Goal: Transaction & Acquisition: Purchase product/service

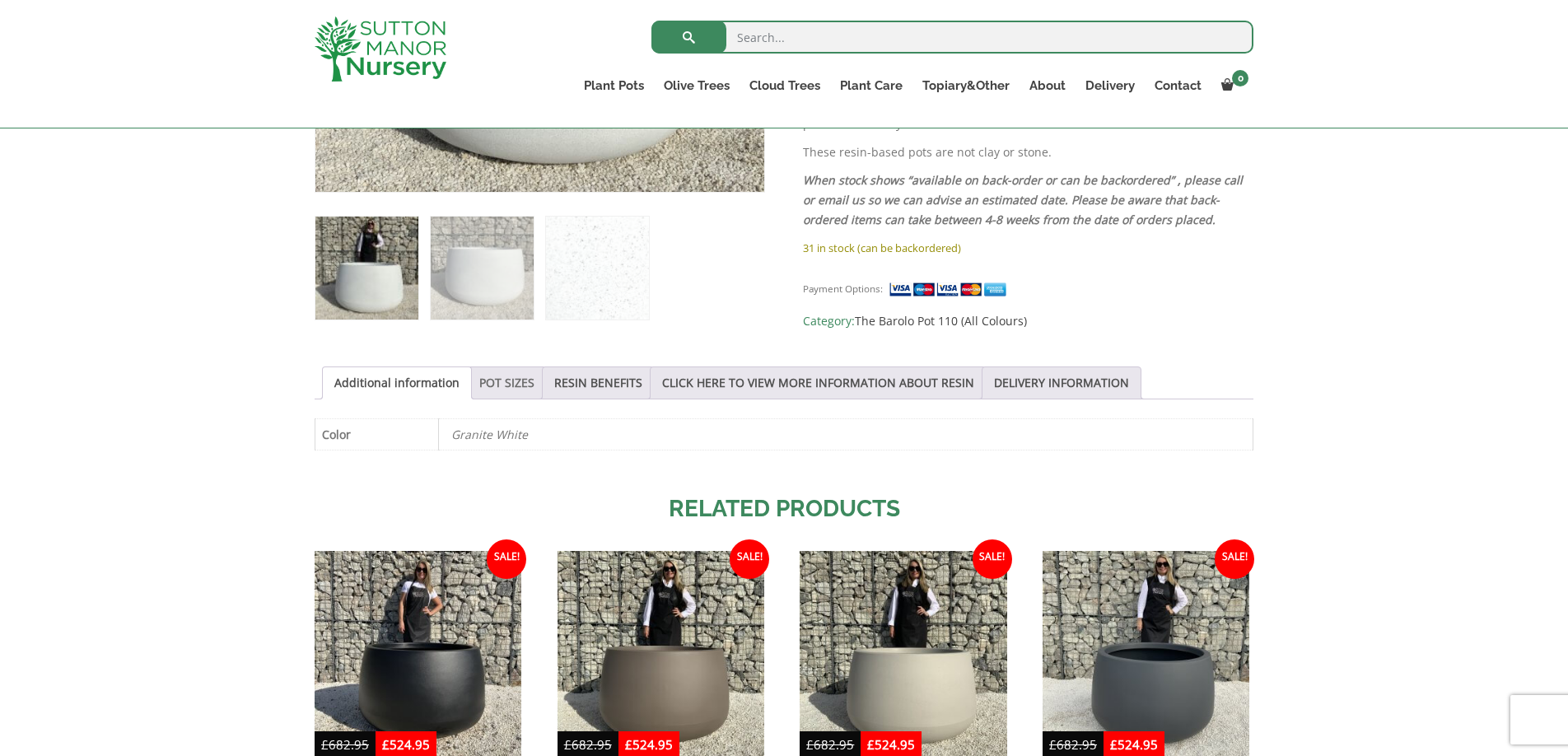
click at [500, 388] on link "POT SIZES" at bounding box center [507, 383] width 55 height 32
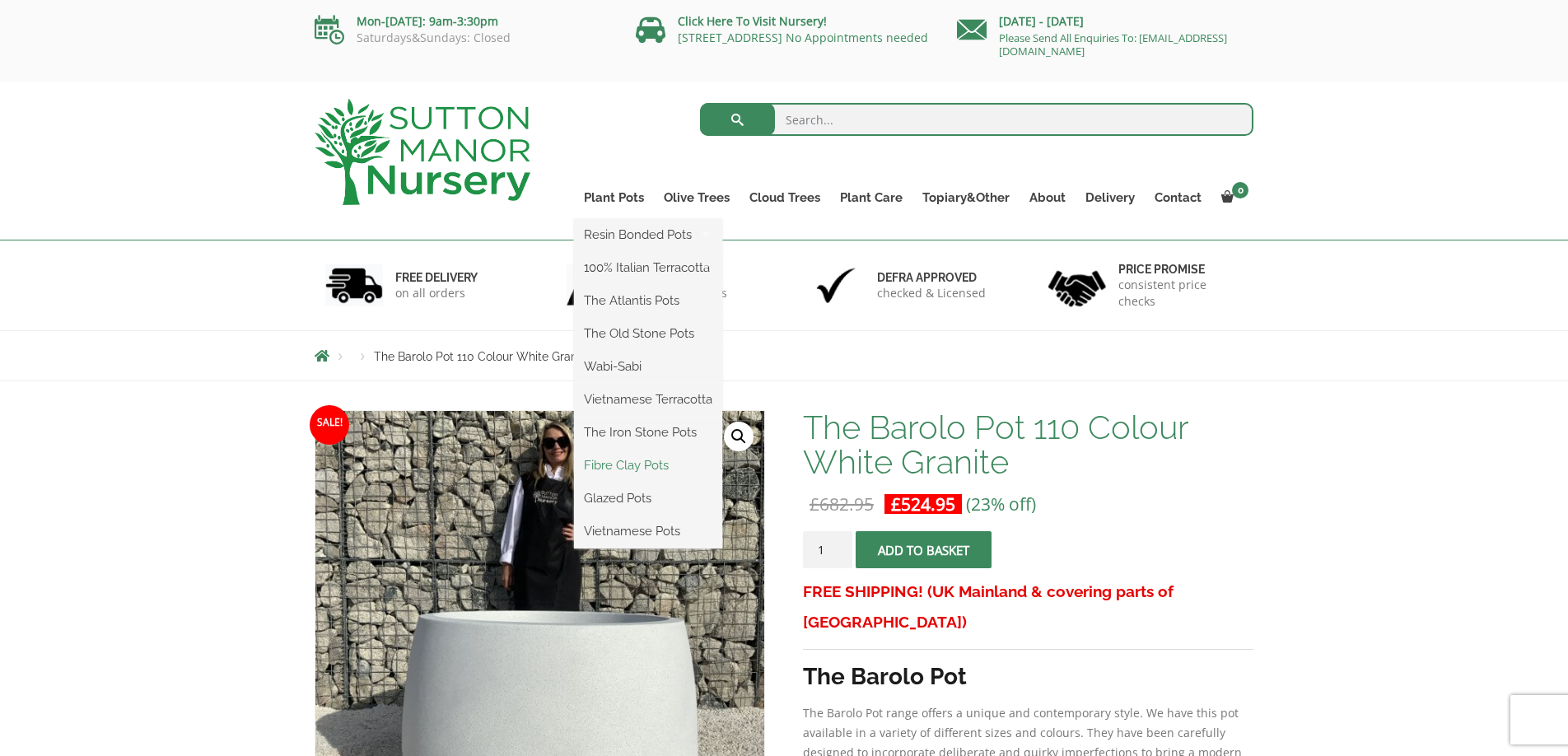
click at [638, 460] on link "Fibre Clay Pots" at bounding box center [648, 465] width 148 height 25
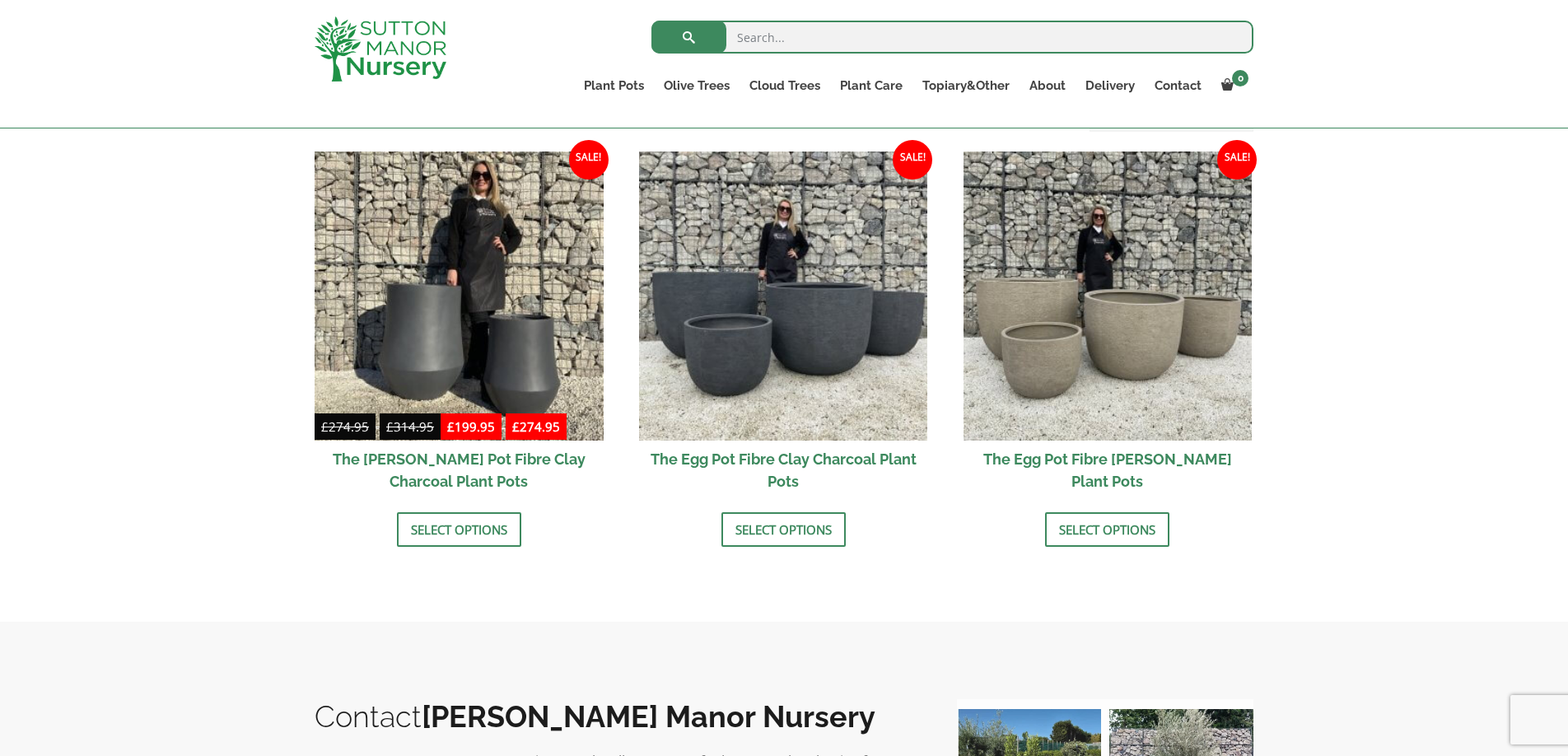
scroll to position [508, 0]
click at [784, 532] on link "Select options" at bounding box center [784, 530] width 124 height 35
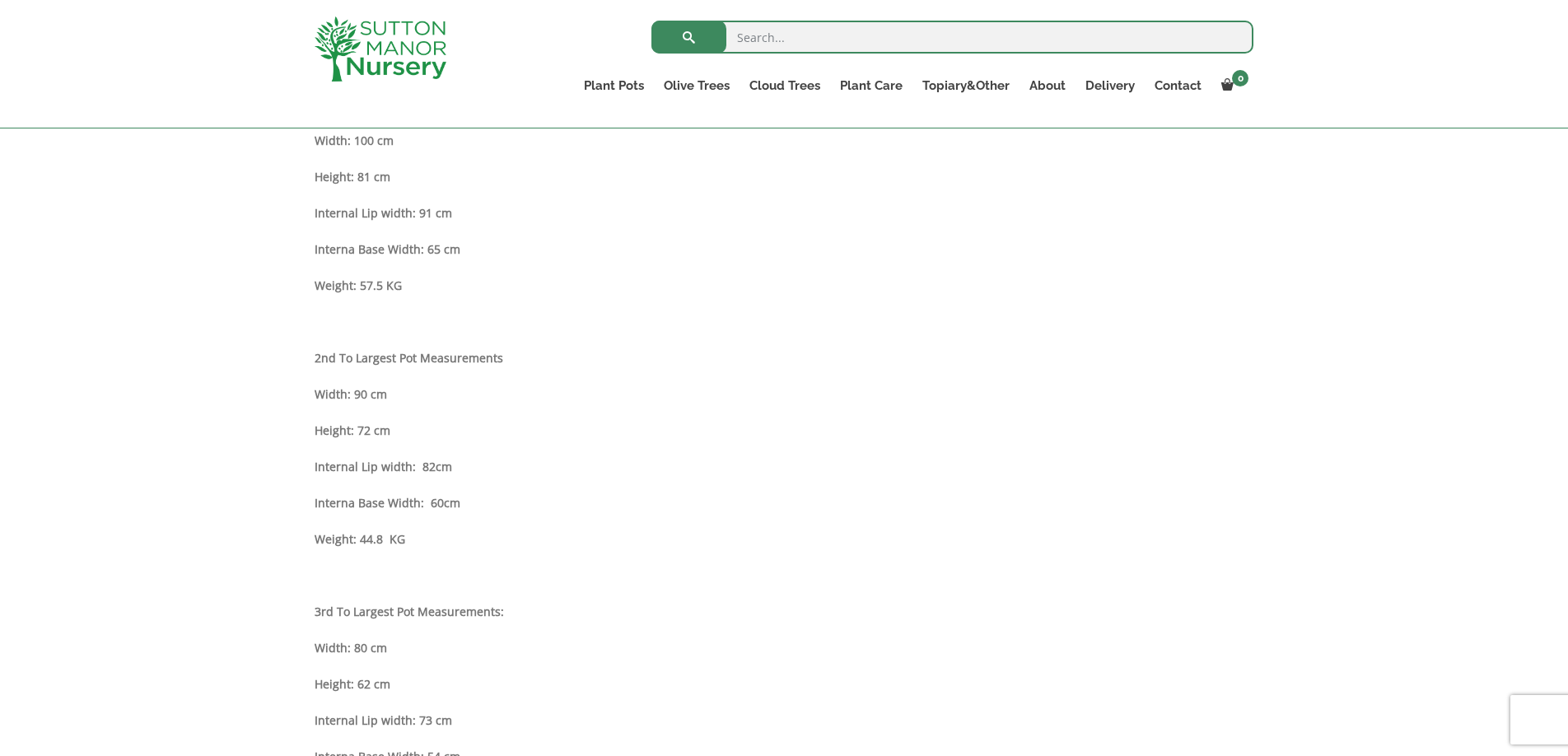
scroll to position [1048, 0]
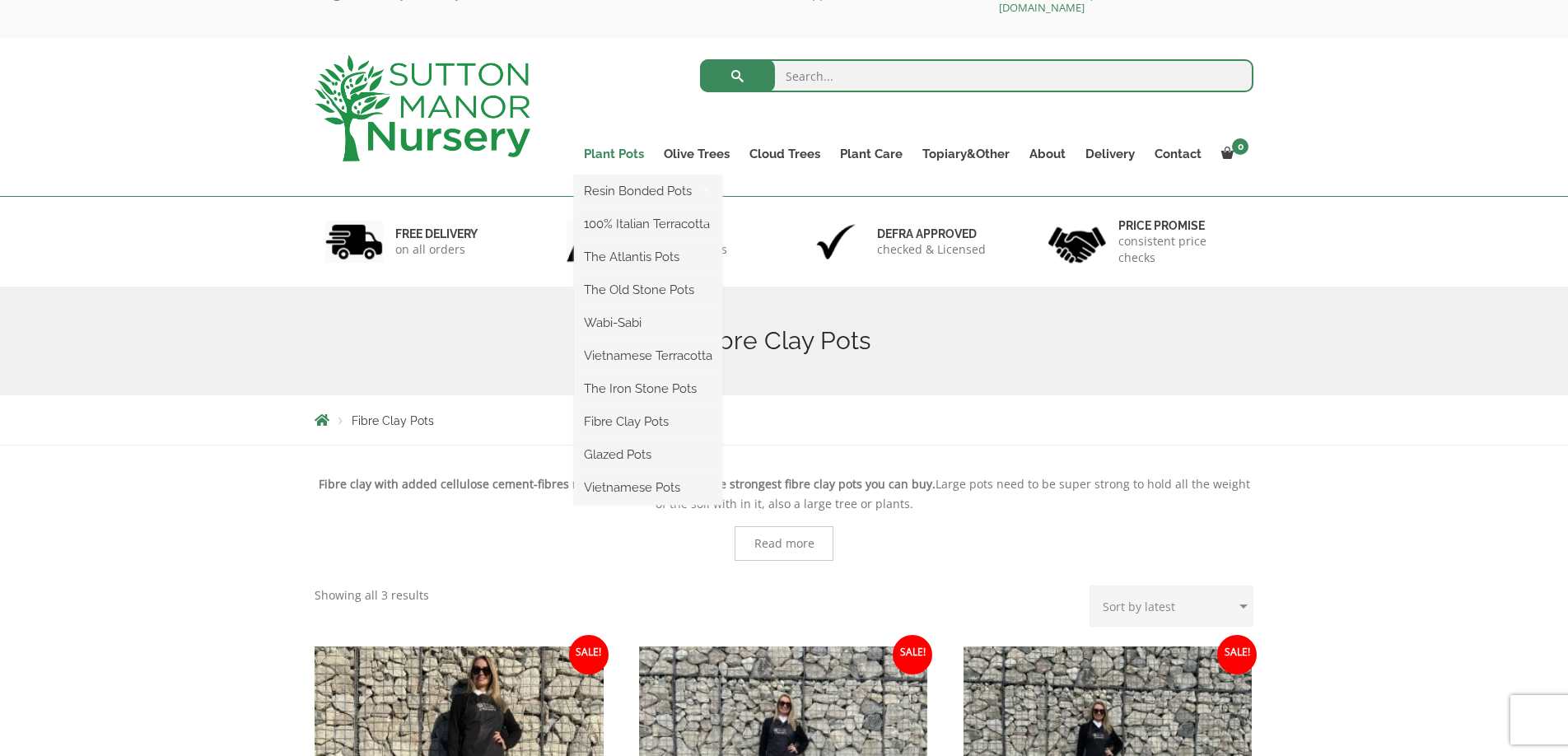
scroll to position [45, 0]
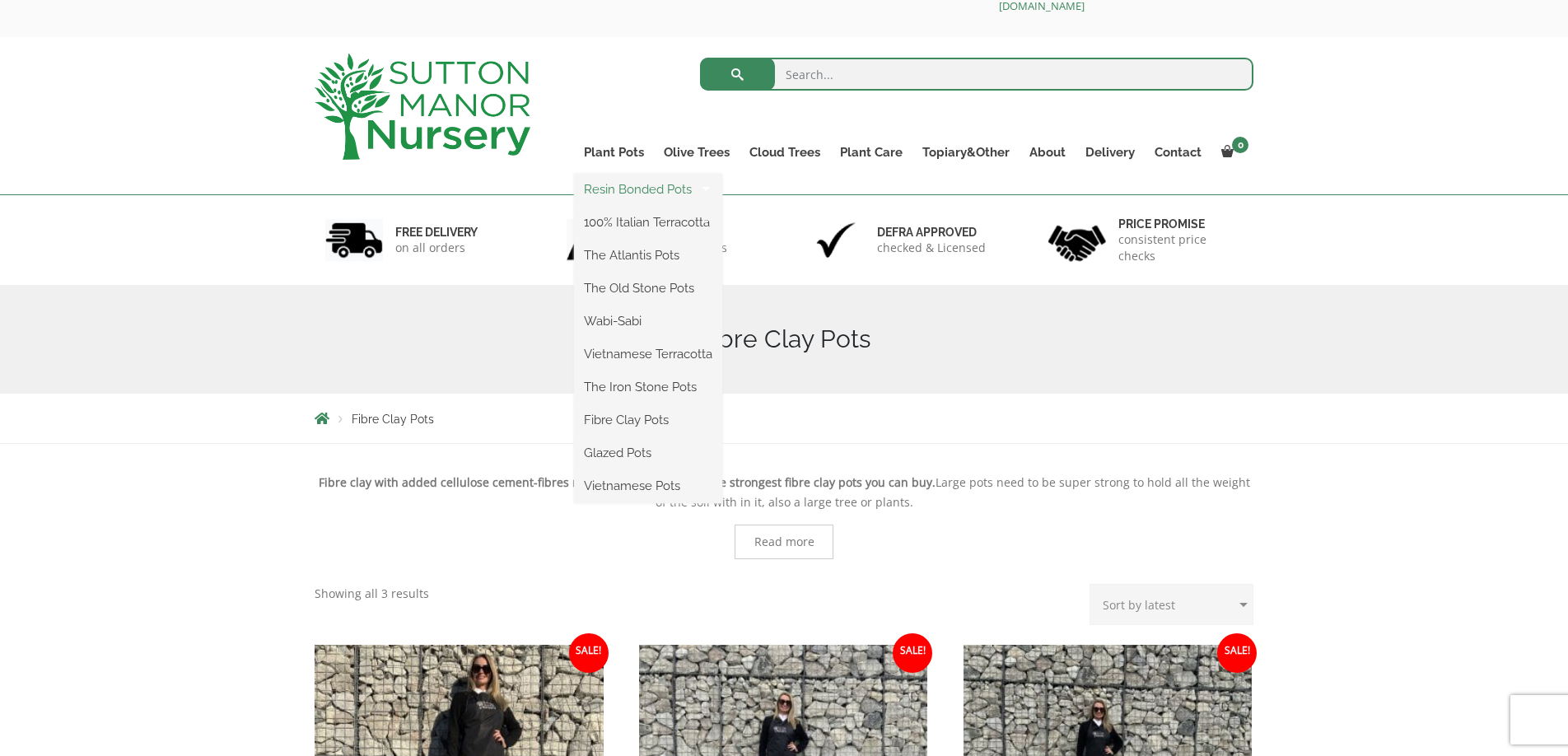
click at [626, 194] on link "Resin Bonded Pots" at bounding box center [648, 189] width 148 height 25
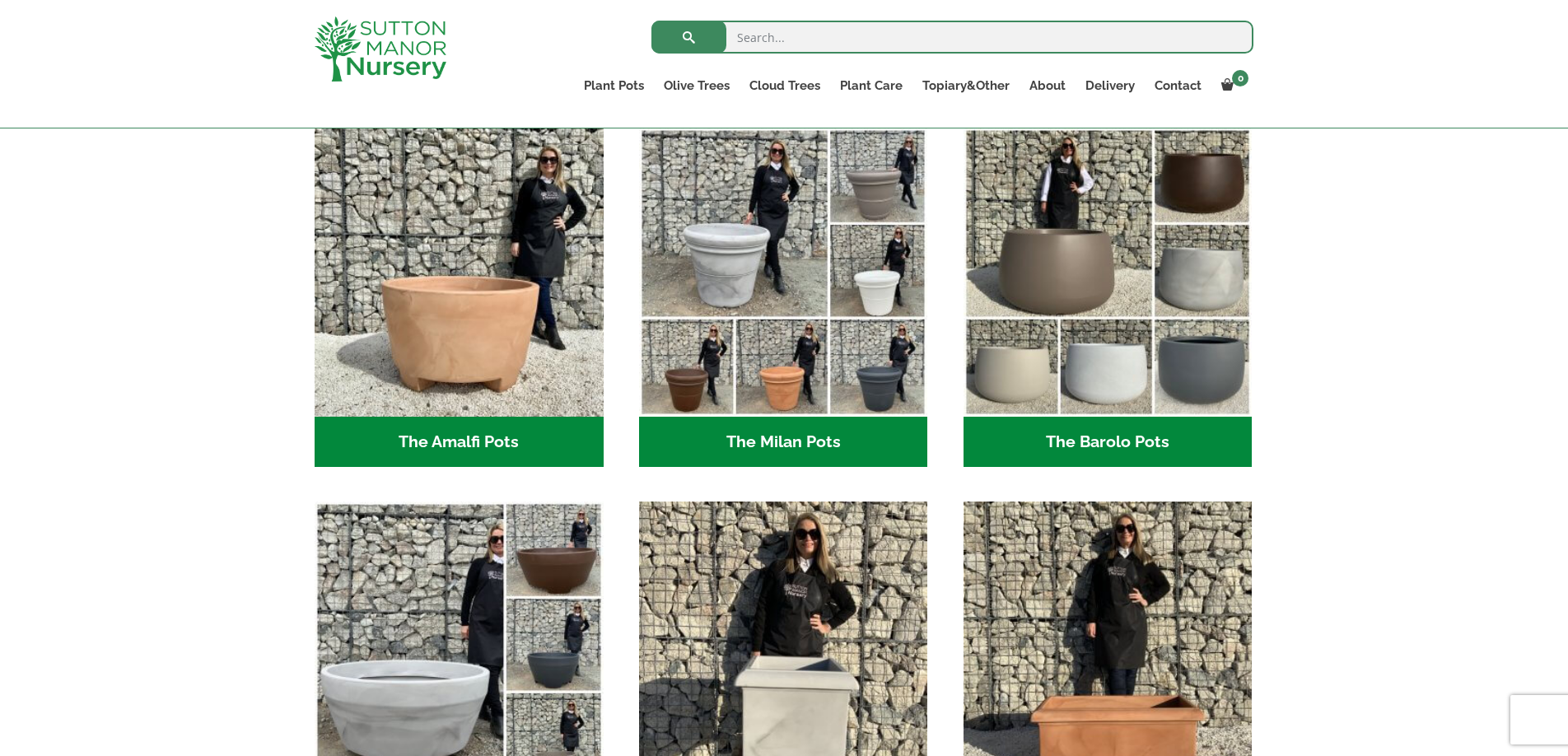
scroll to position [274, 0]
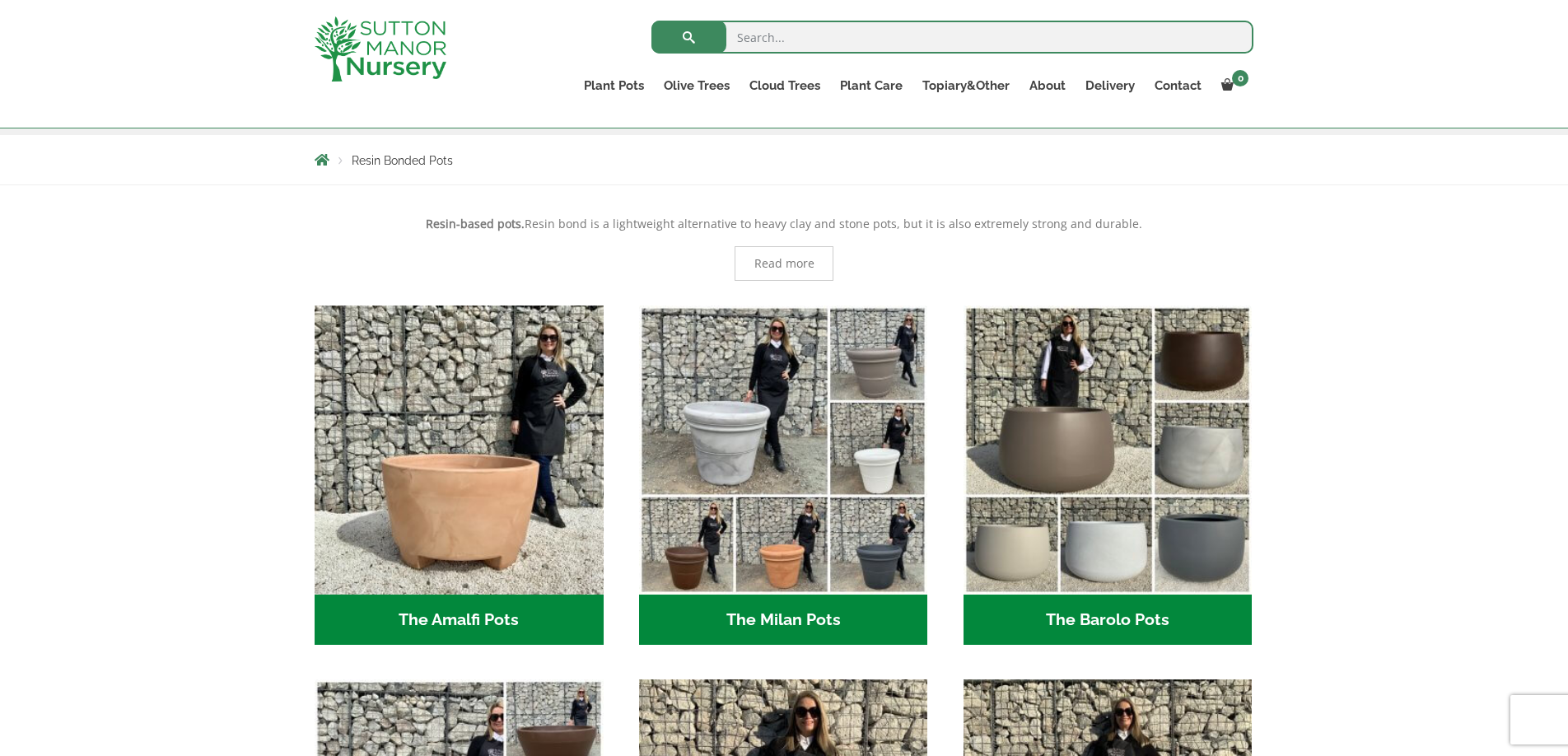
click at [1133, 614] on h2 "The Barolo Pots (42)" at bounding box center [1107, 621] width 289 height 51
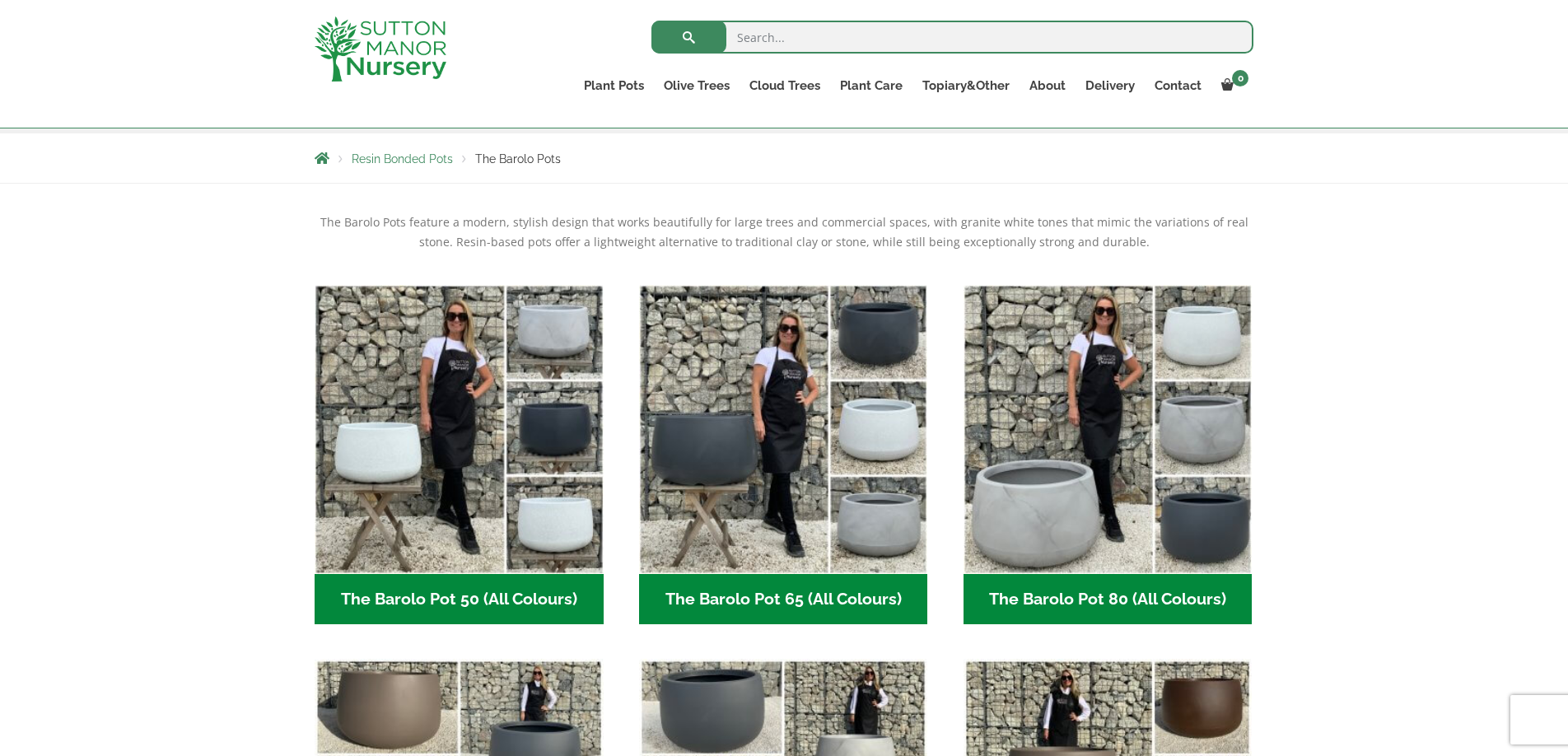
scroll to position [268, 0]
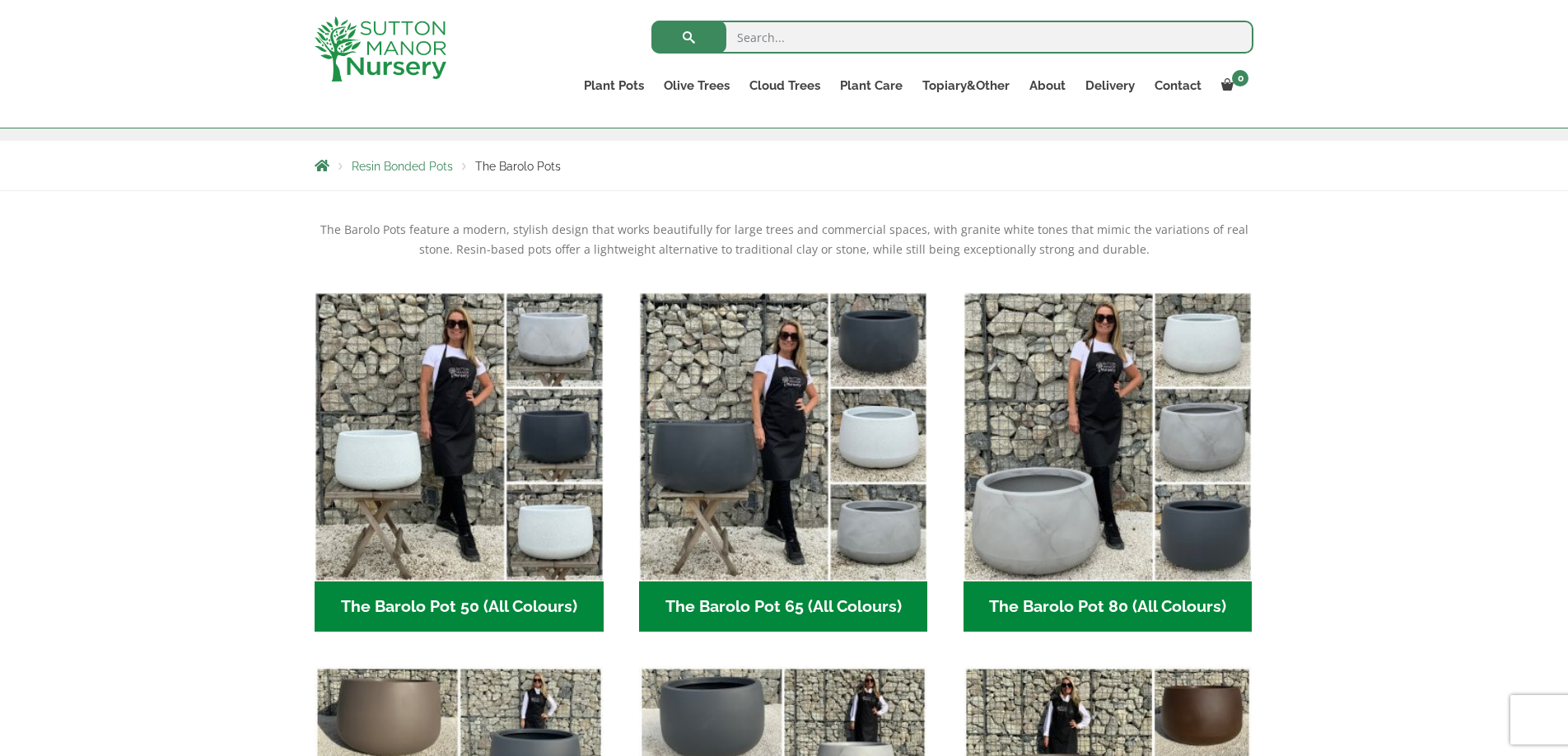
click at [1172, 615] on h2 "The Barolo Pot 80 (All Colours) (7)" at bounding box center [1107, 607] width 289 height 51
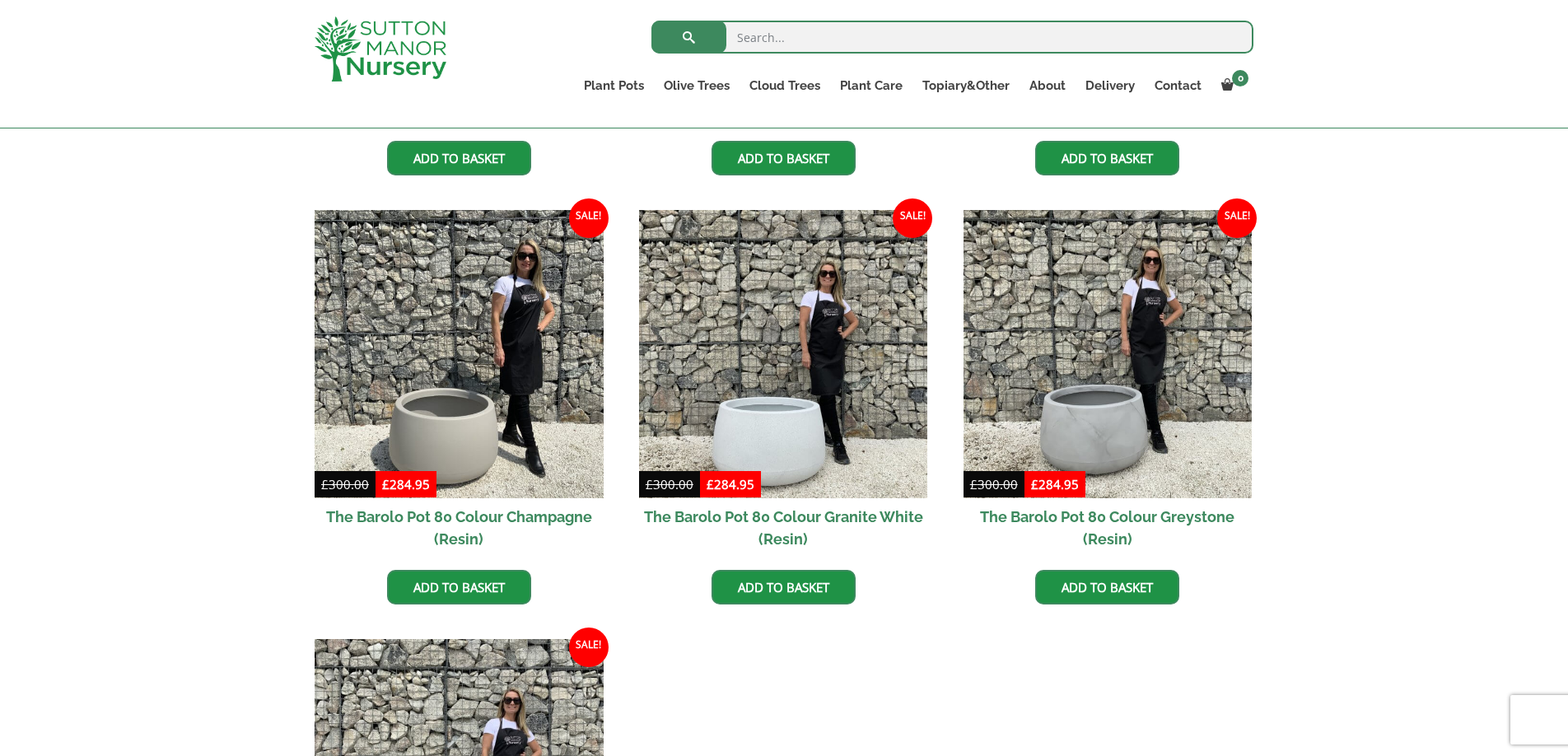
scroll to position [797, 0]
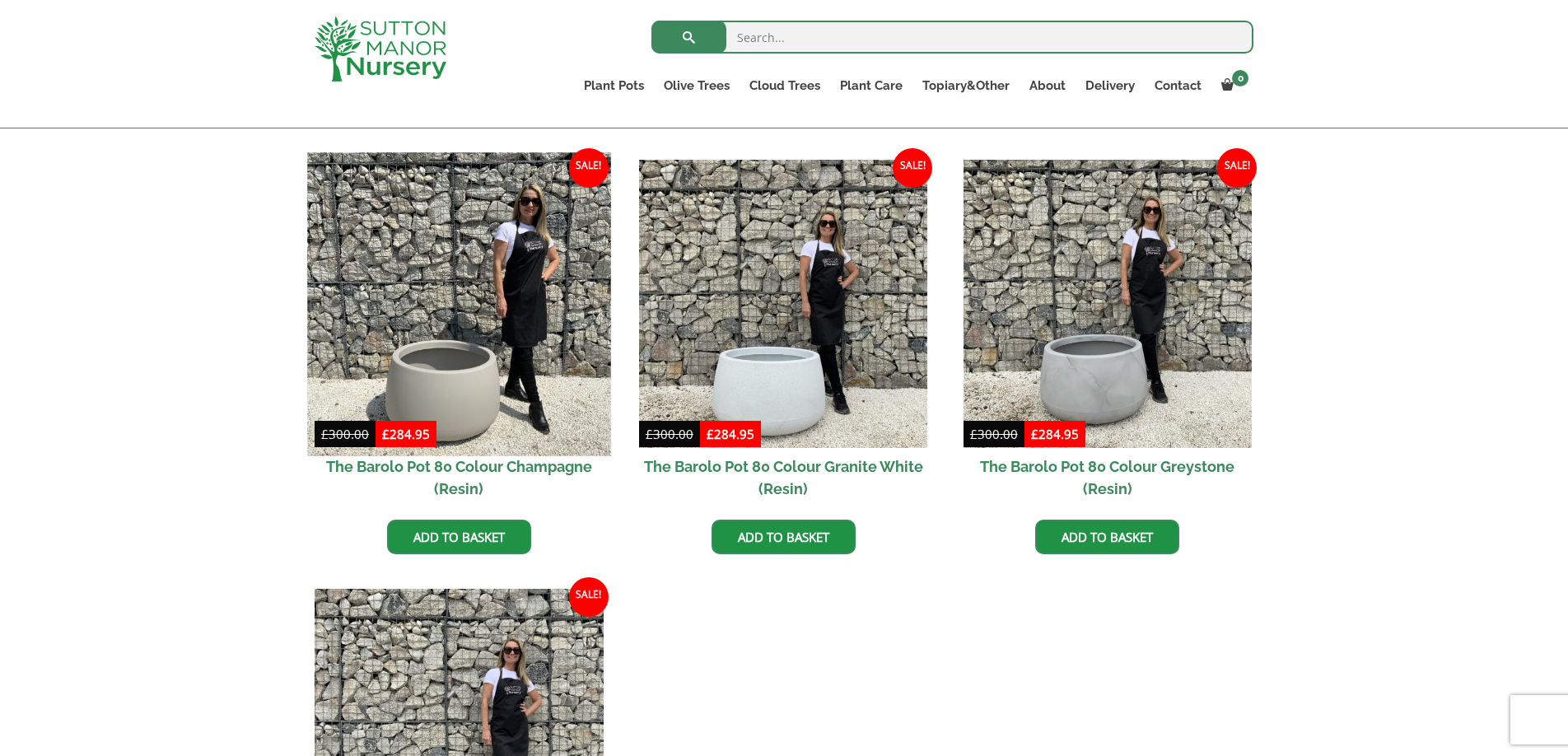
click at [452, 386] on img at bounding box center [458, 303] width 303 height 303
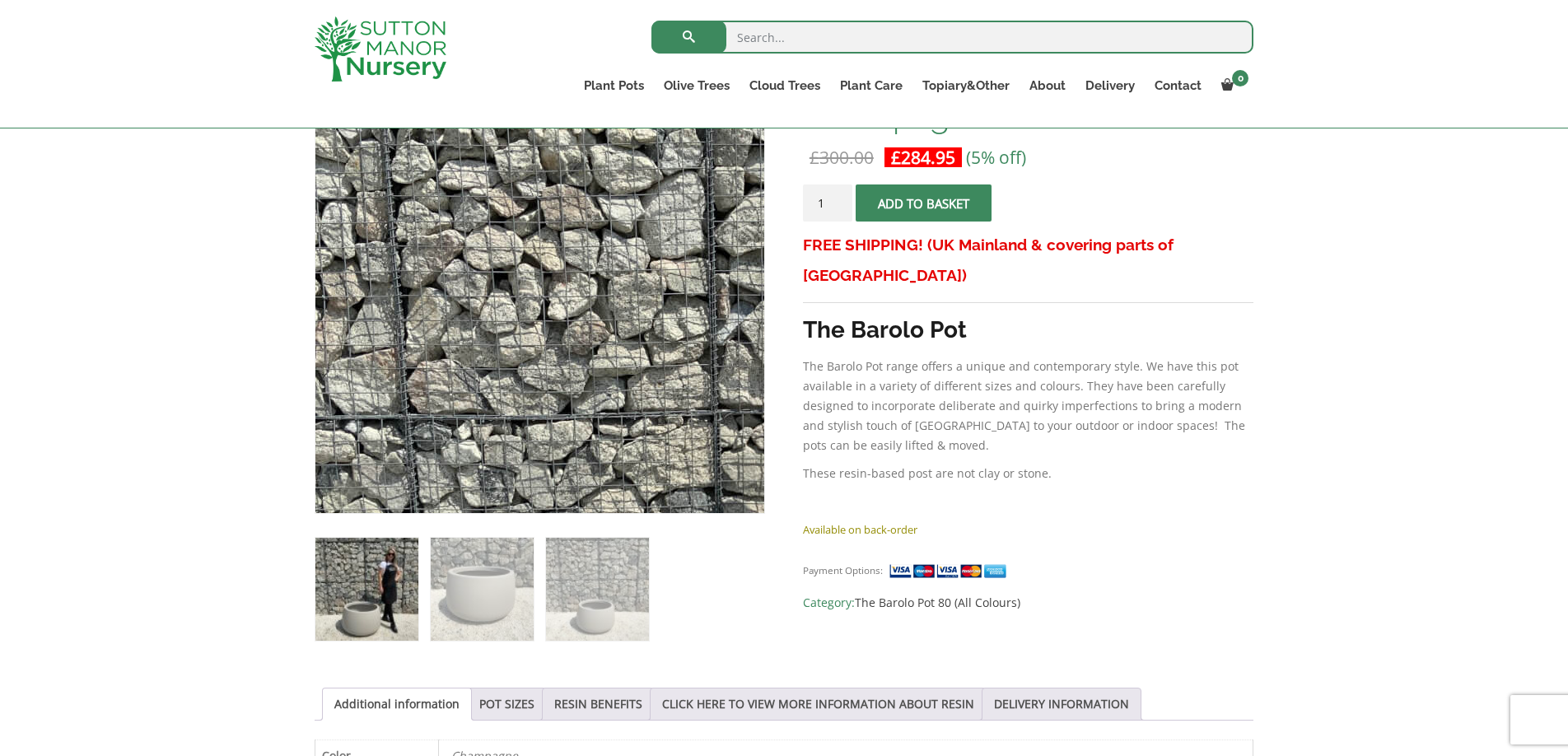
scroll to position [352, 0]
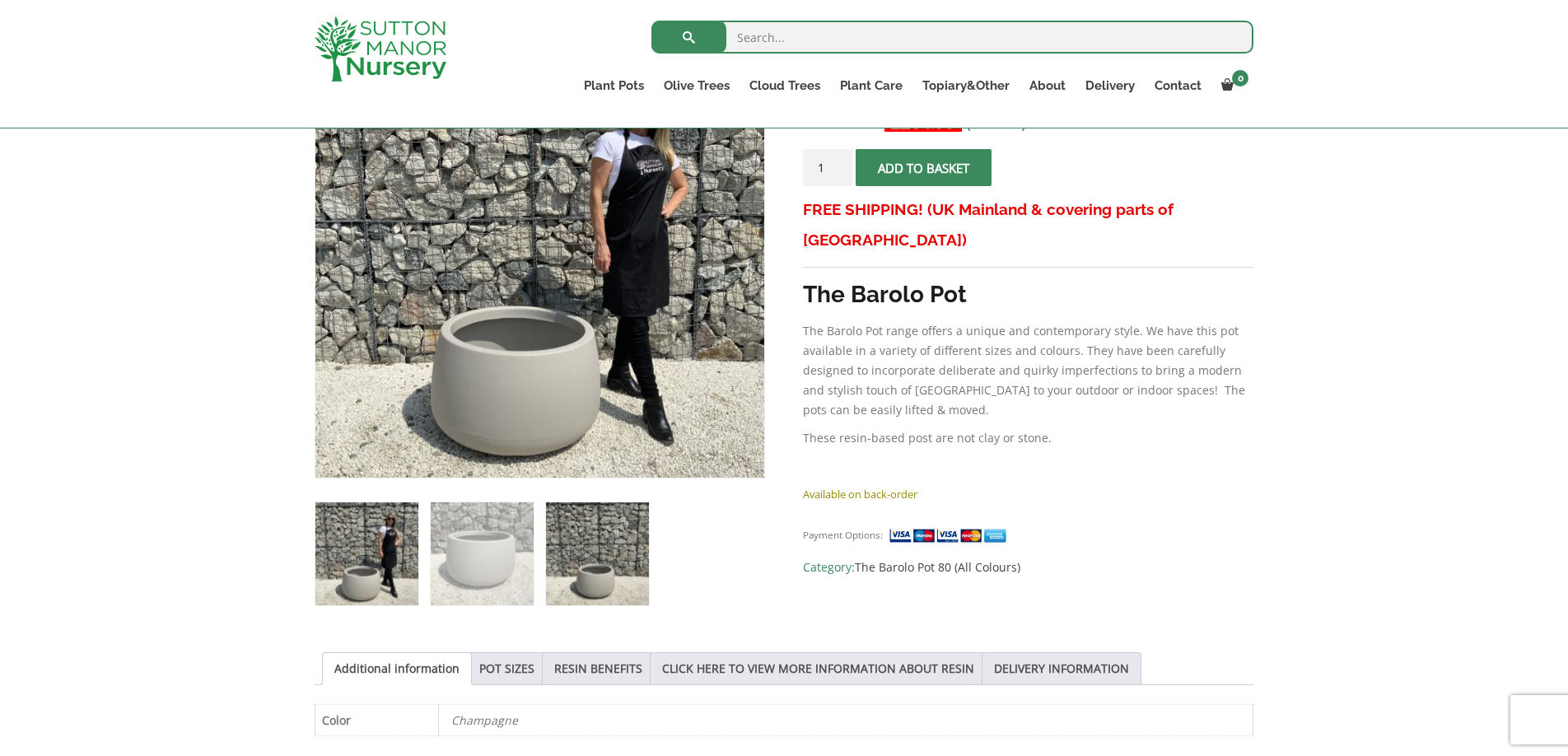
click at [581, 558] on img at bounding box center [597, 554] width 103 height 103
